Goal: Information Seeking & Learning: Check status

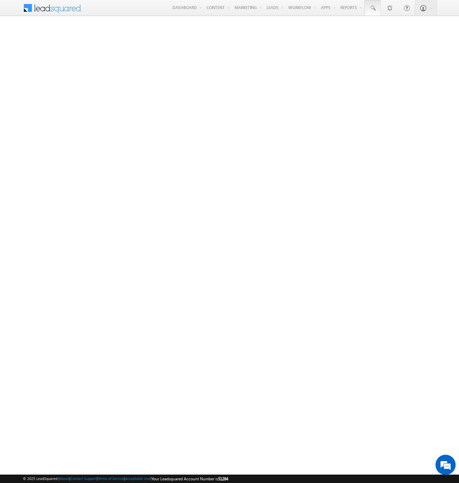
click at [373, 8] on span at bounding box center [373, 8] width 7 height 7
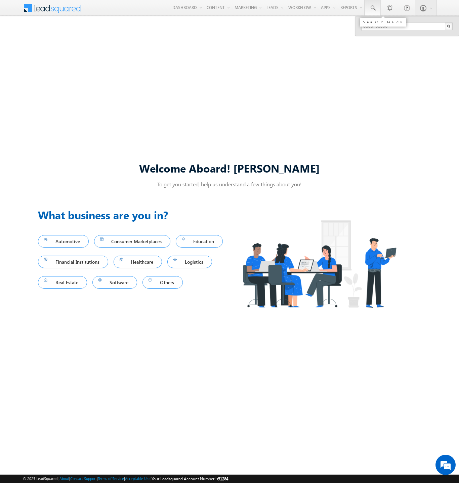
type input "8803705300"
click at [410, 36] on div "[PERSON_NAME]" at bounding box center [410, 35] width 90 height 7
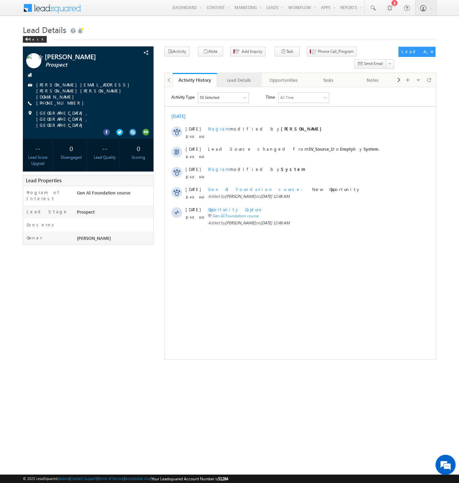
click at [239, 76] on div "Lead Details" at bounding box center [239, 80] width 33 height 8
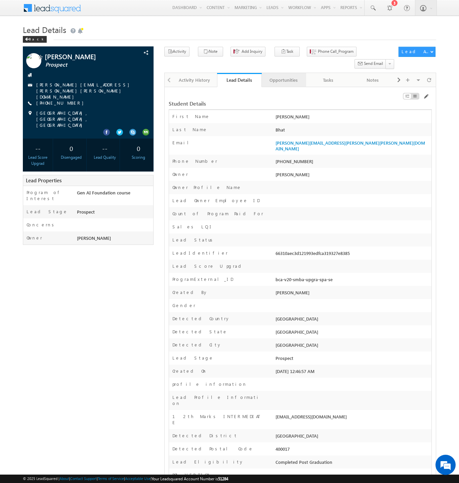
click at [284, 76] on div "Opportunities" at bounding box center [283, 80] width 33 height 8
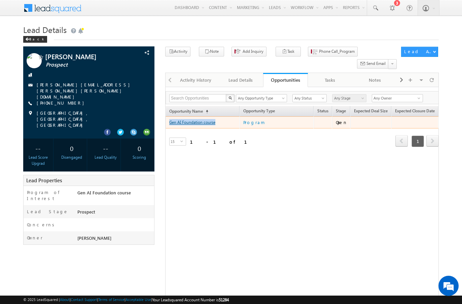
click at [192, 120] on link "Gen AI Foundation course" at bounding box center [192, 122] width 46 height 5
